Goal: Information Seeking & Learning: Learn about a topic

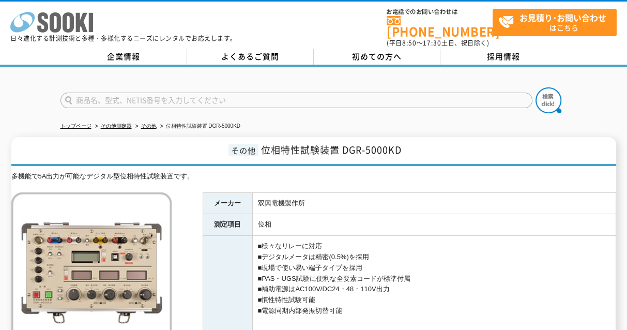
click at [38, 23] on icon "株式会社 ソーキ" at bounding box center [51, 22] width 83 height 21
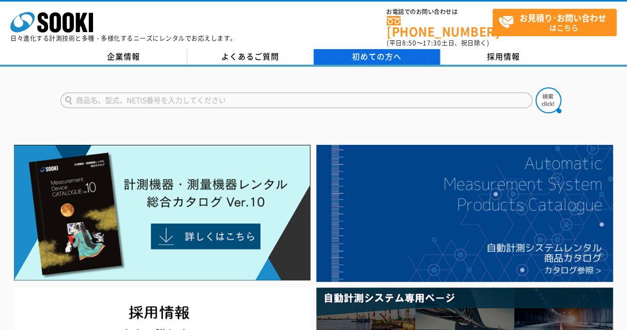
click at [362, 51] on span "初めての方へ" at bounding box center [377, 56] width 50 height 11
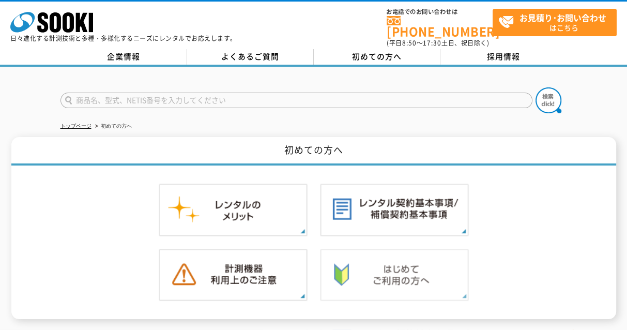
click at [385, 264] on img at bounding box center [394, 275] width 149 height 53
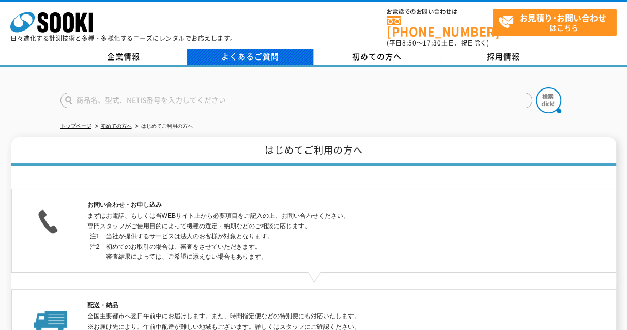
click at [268, 53] on link "よくあるご質問" at bounding box center [250, 57] width 127 height 16
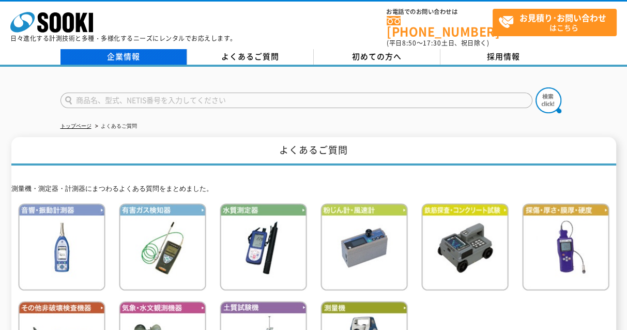
click at [106, 50] on link "企業情報" at bounding box center [124, 57] width 127 height 16
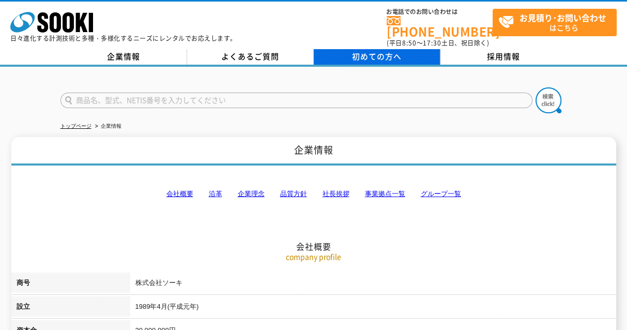
click at [417, 51] on link "初めての方へ" at bounding box center [377, 57] width 127 height 16
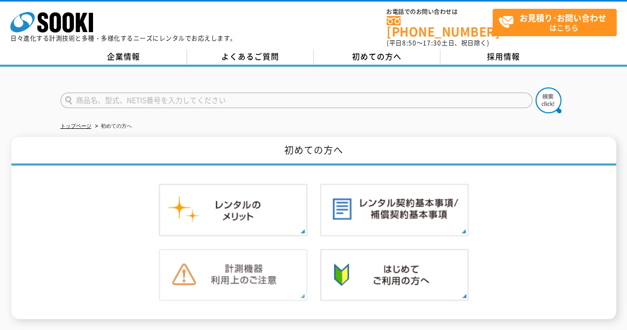
click at [255, 257] on img at bounding box center [233, 275] width 149 height 53
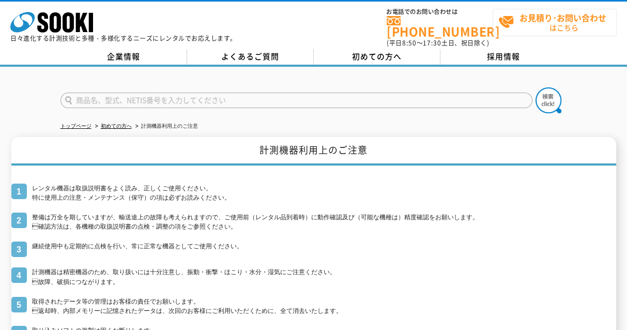
click at [519, 25] on span "お見積り･お問い合わせ はこちら" at bounding box center [558, 22] width 118 height 26
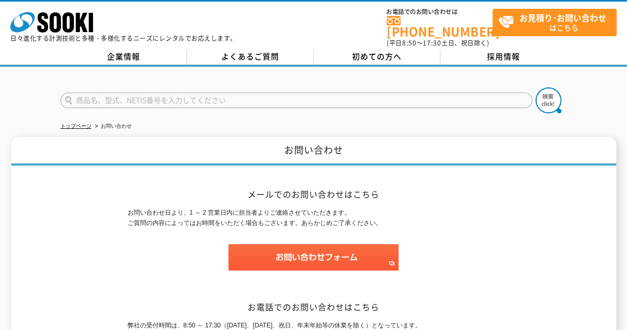
click at [112, 94] on input "text" at bounding box center [297, 101] width 472 height 16
type input "D"
type input "s"
type input "双興"
click at [536, 87] on button at bounding box center [549, 100] width 26 height 26
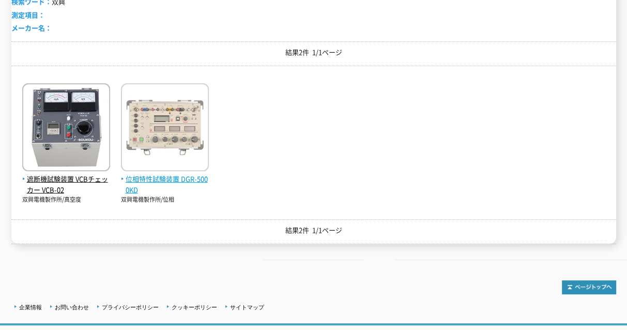
scroll to position [215, 0]
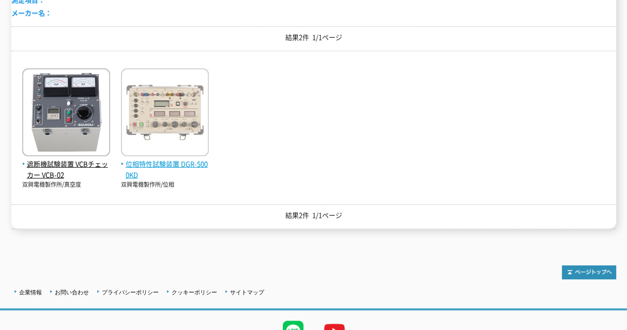
click at [164, 162] on span "位相特性試験装置 DGR-5000KD" at bounding box center [165, 170] width 88 height 22
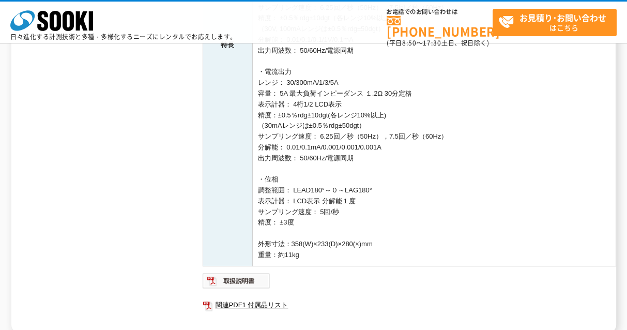
scroll to position [474, 0]
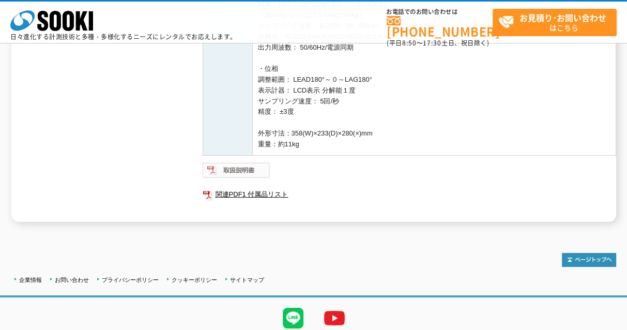
click at [251, 170] on img at bounding box center [237, 170] width 68 height 17
